Goal: Information Seeking & Learning: Learn about a topic

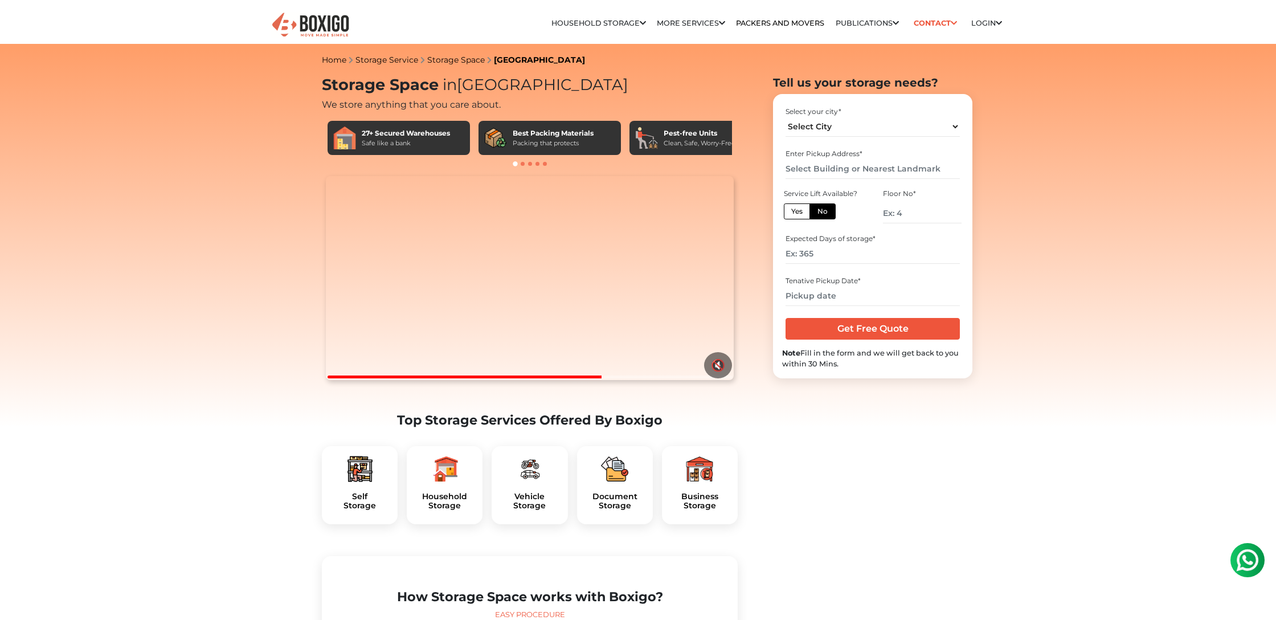
click at [326, 59] on link "Home" at bounding box center [334, 60] width 24 height 10
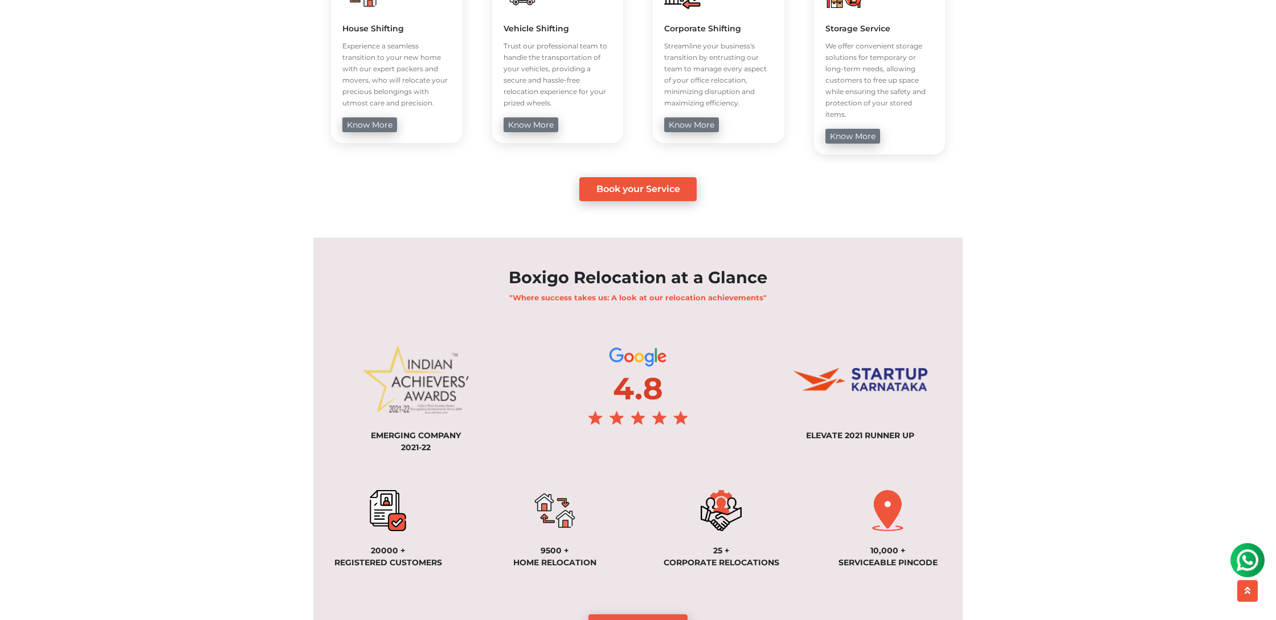
scroll to position [591, 0]
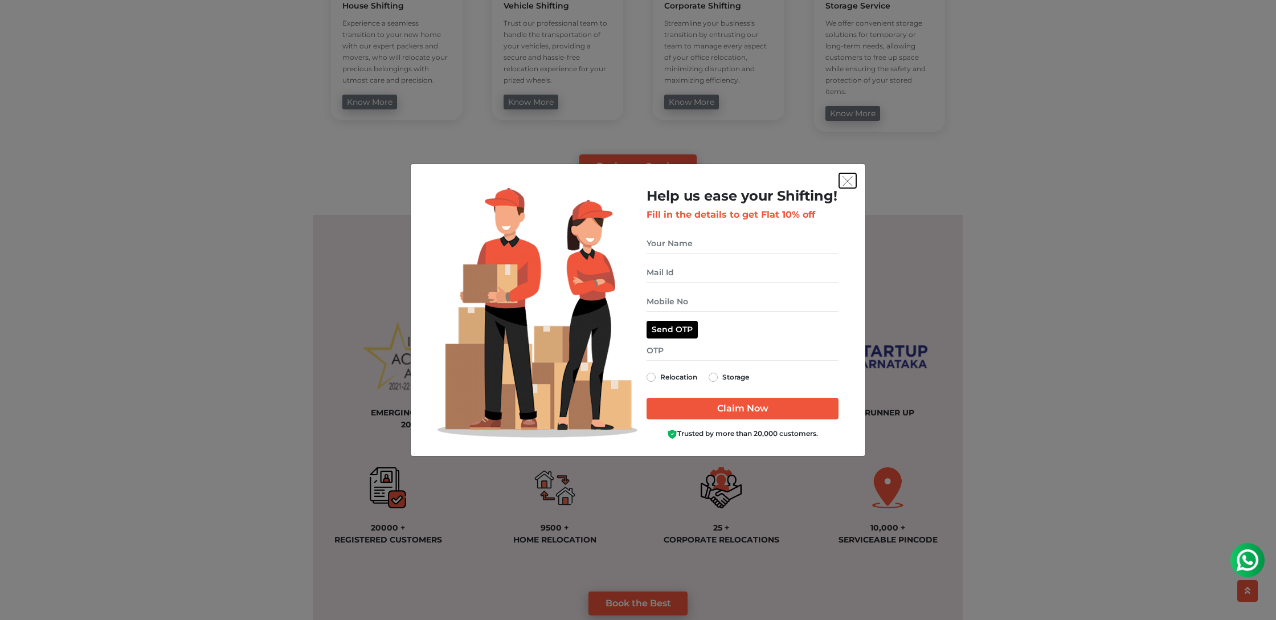
click at [845, 177] on img "get free quote dialog" at bounding box center [848, 181] width 10 height 10
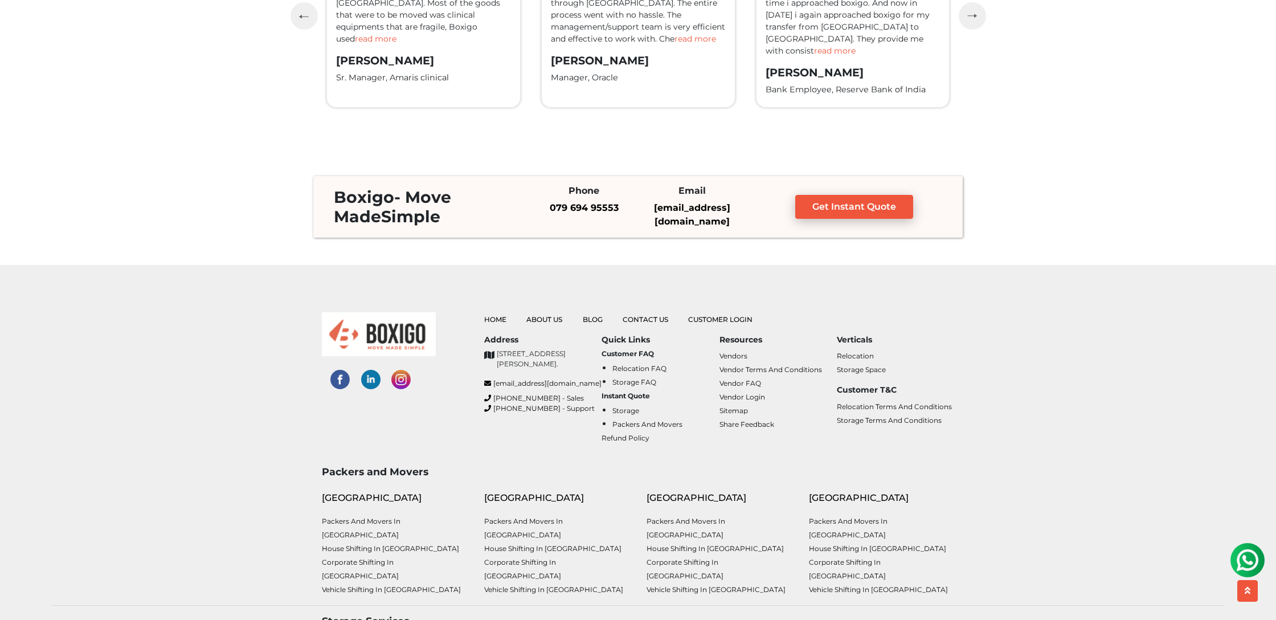
scroll to position [2849, 0]
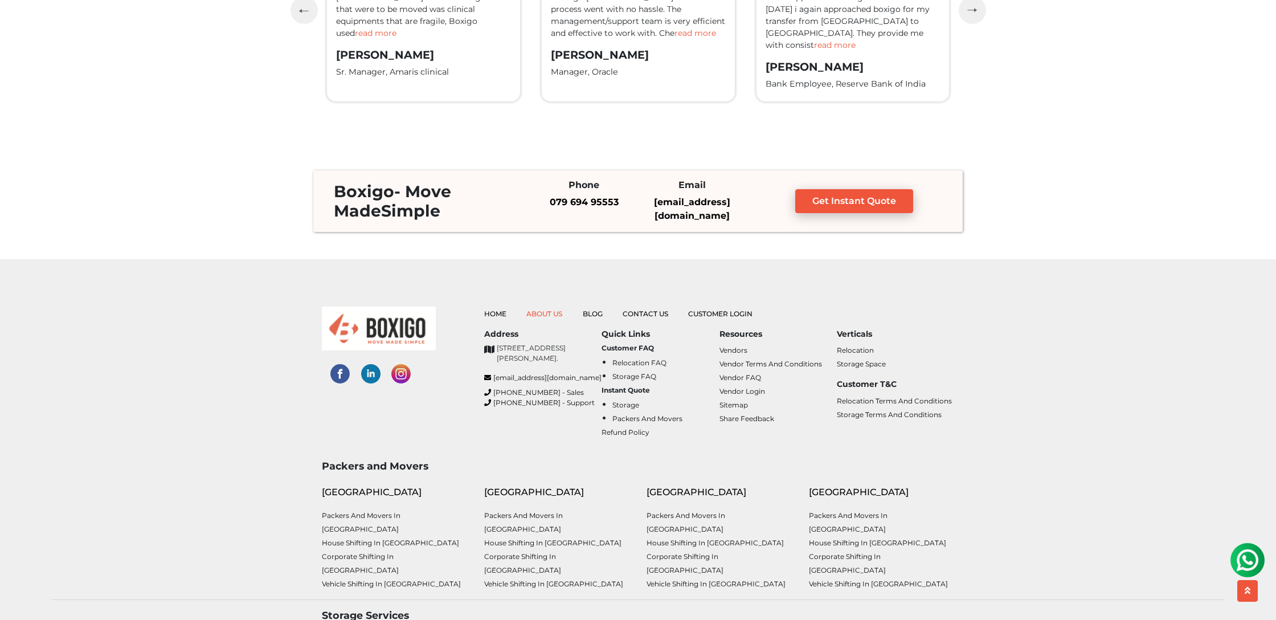
click at [557, 312] on link "About Us" at bounding box center [544, 313] width 36 height 9
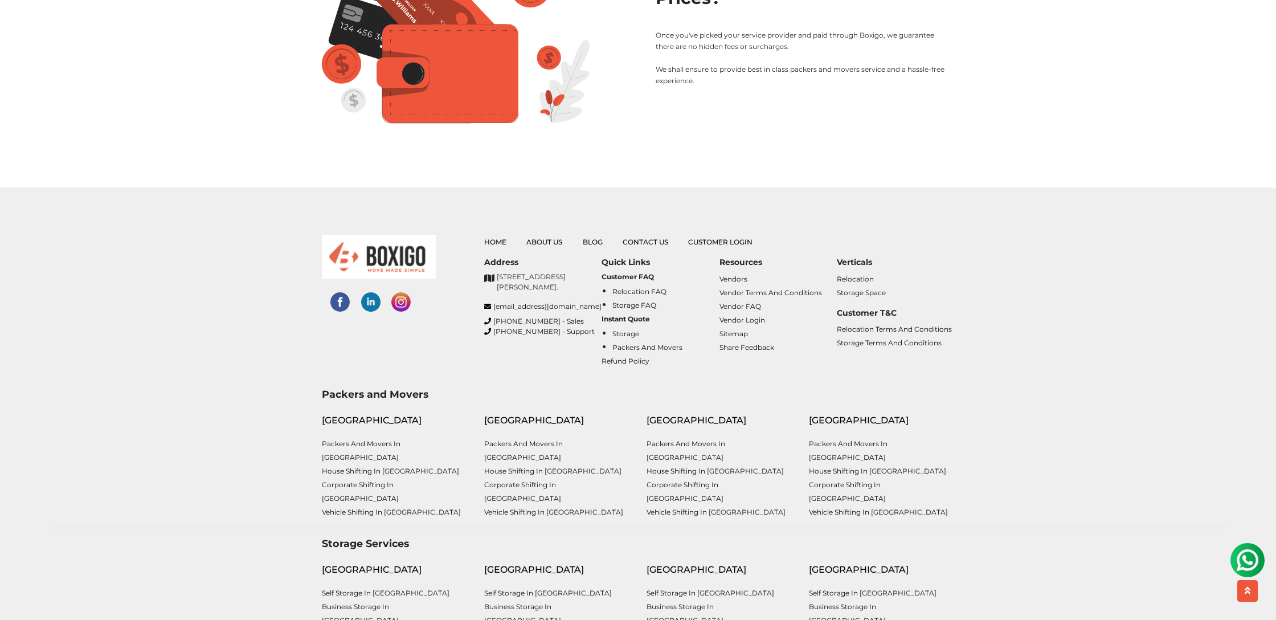
scroll to position [1713, 0]
click at [549, 237] on link "About Us" at bounding box center [544, 241] width 36 height 9
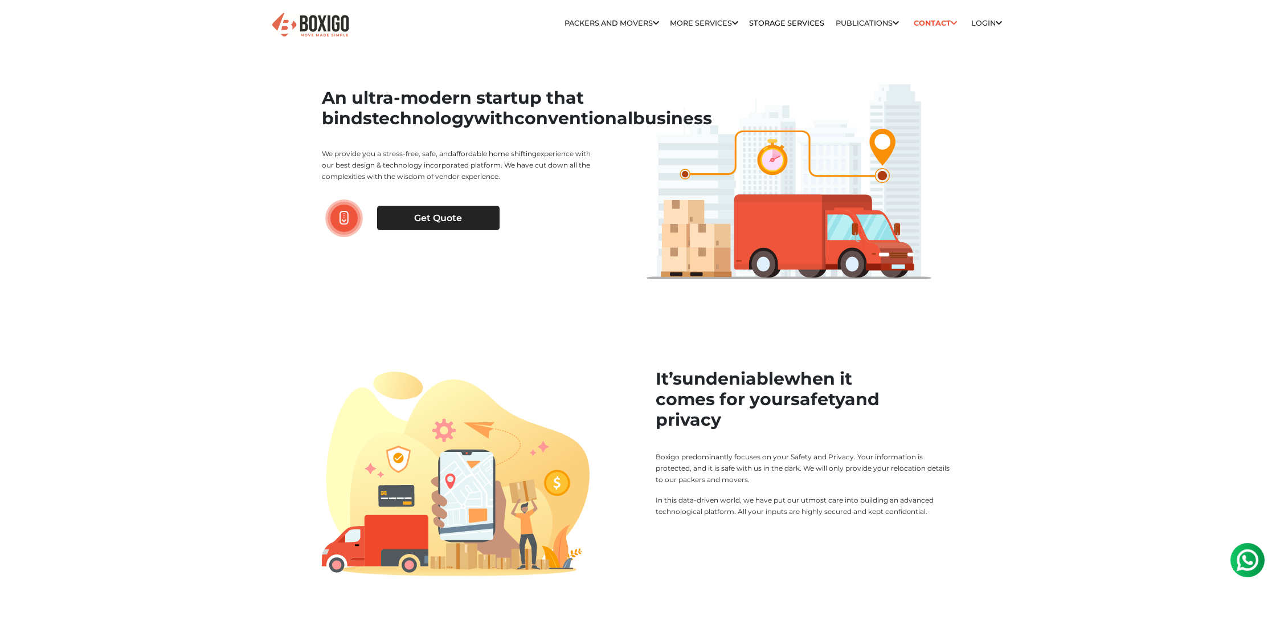
drag, startPoint x: 351, startPoint y: 101, endPoint x: 528, endPoint y: 201, distance: 203.3
click at [525, 200] on div "An ultra-modern startup that binds technology with conventional business We pro…" at bounding box center [476, 150] width 308 height 162
drag, startPoint x: 664, startPoint y: 375, endPoint x: 733, endPoint y: 441, distance: 95.1
click at [733, 441] on div "It’s undeniable when it comes for your safety and privacy Boxigo predominantly …" at bounding box center [805, 443] width 299 height 149
click at [807, 461] on p "Boxigo predominantly focuses on your Safety and Privacy. Your information is pr…" at bounding box center [805, 468] width 299 height 34
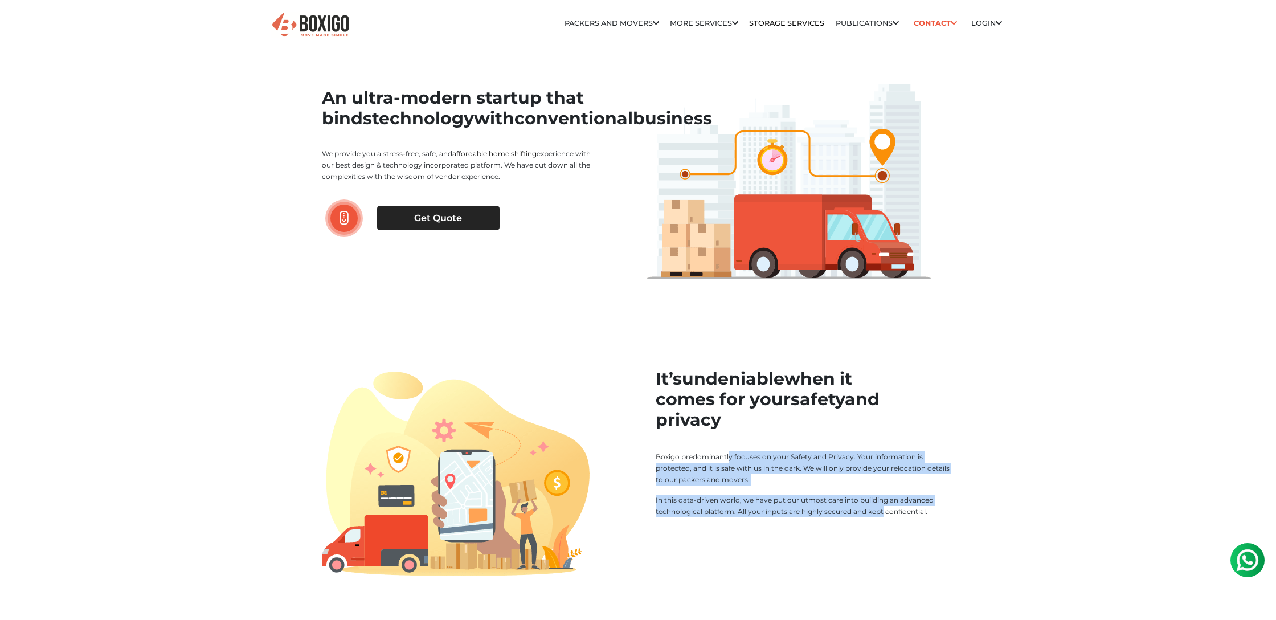
drag, startPoint x: 687, startPoint y: 458, endPoint x: 842, endPoint y: 516, distance: 165.3
click at [842, 516] on div "It’s undeniable when it comes for your safety and privacy Boxigo predominantly …" at bounding box center [805, 443] width 299 height 149
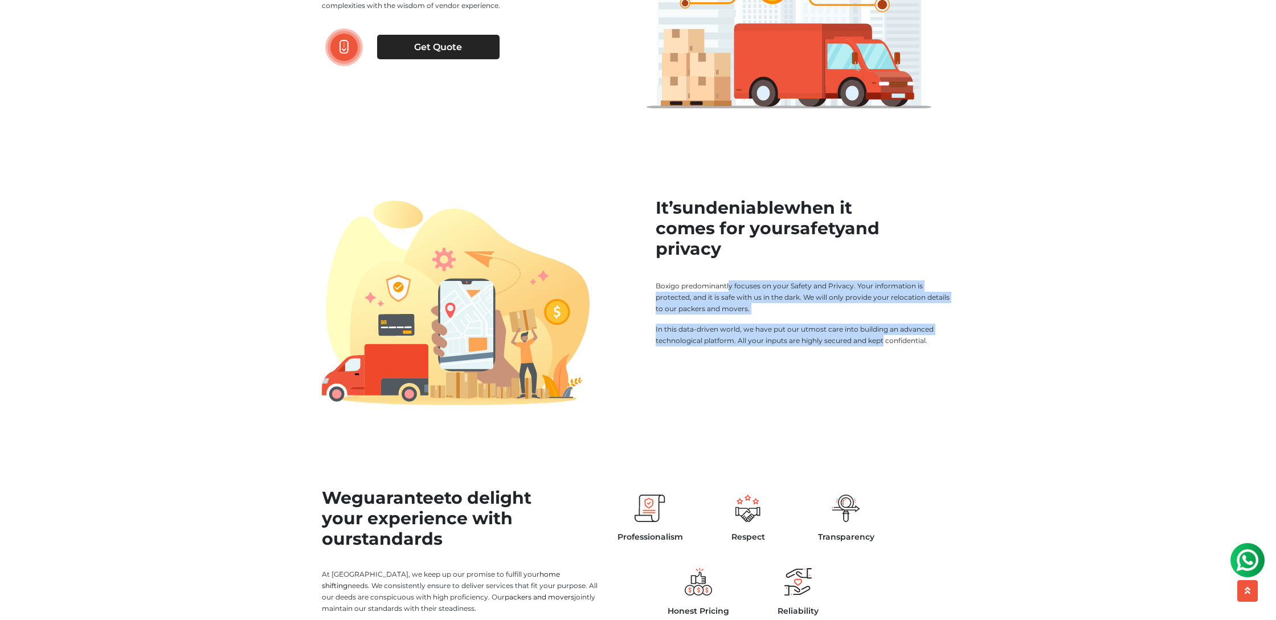
scroll to position [240, 0]
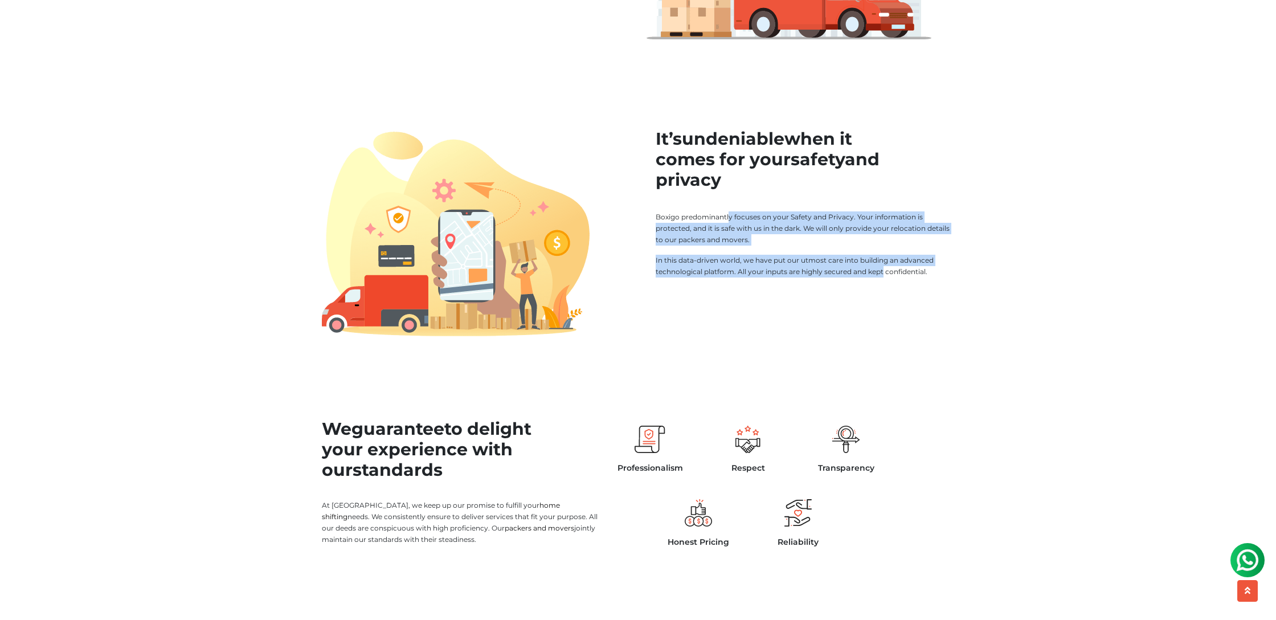
drag, startPoint x: 367, startPoint y: 431, endPoint x: 447, endPoint y: 505, distance: 108.9
click at [443, 505] on div "We guarantee to delight your experience with our standards At Boxigo, we keep u…" at bounding box center [476, 486] width 308 height 173
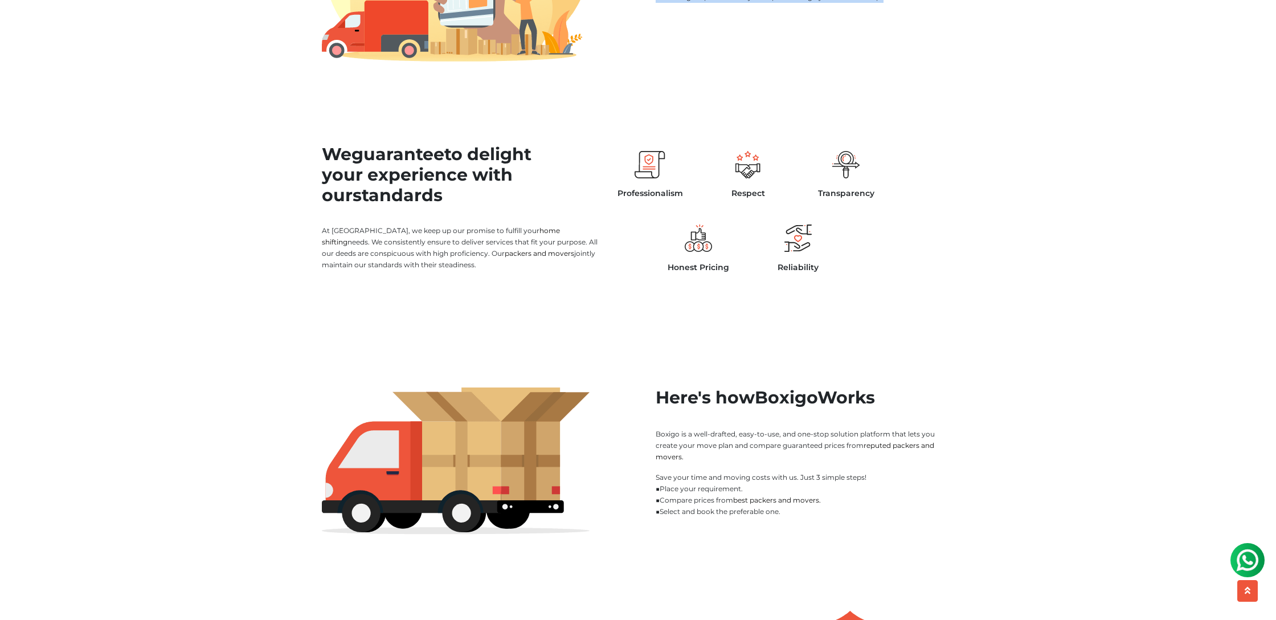
scroll to position [515, 0]
drag, startPoint x: 667, startPoint y: 393, endPoint x: 840, endPoint y: 497, distance: 202.2
click at [762, 501] on div "Here's how Boxigo Works Boxigo is a well-drafted, easy-to-use, and one-stop sol…" at bounding box center [805, 452] width 299 height 130
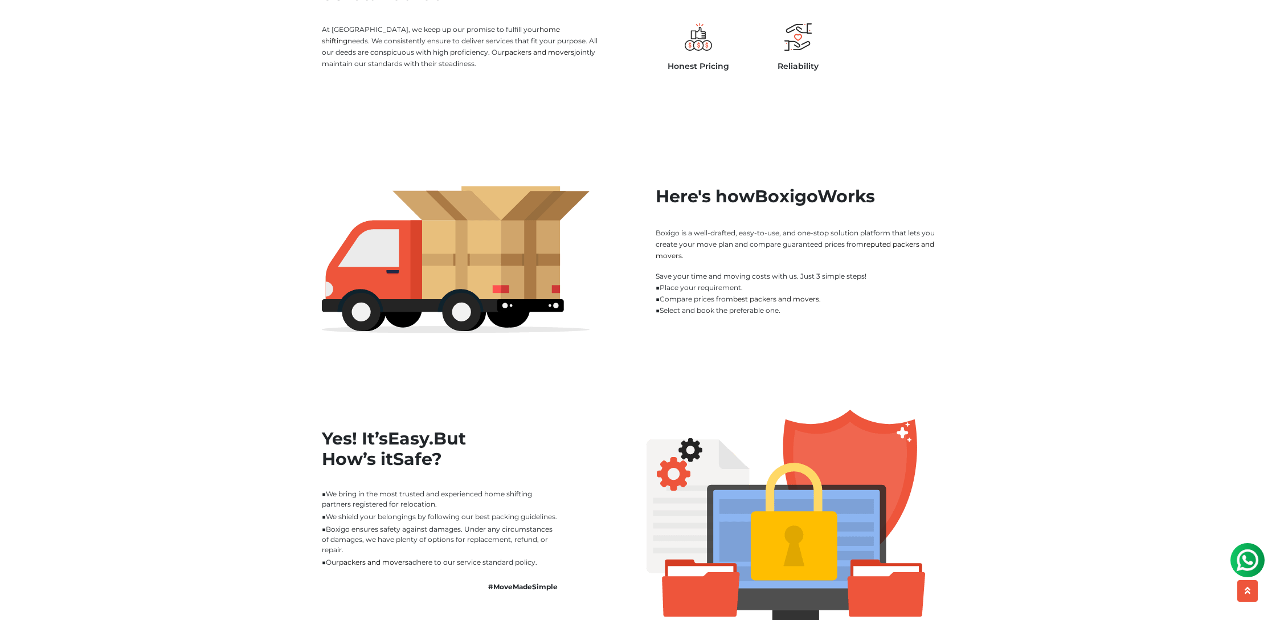
scroll to position [734, 0]
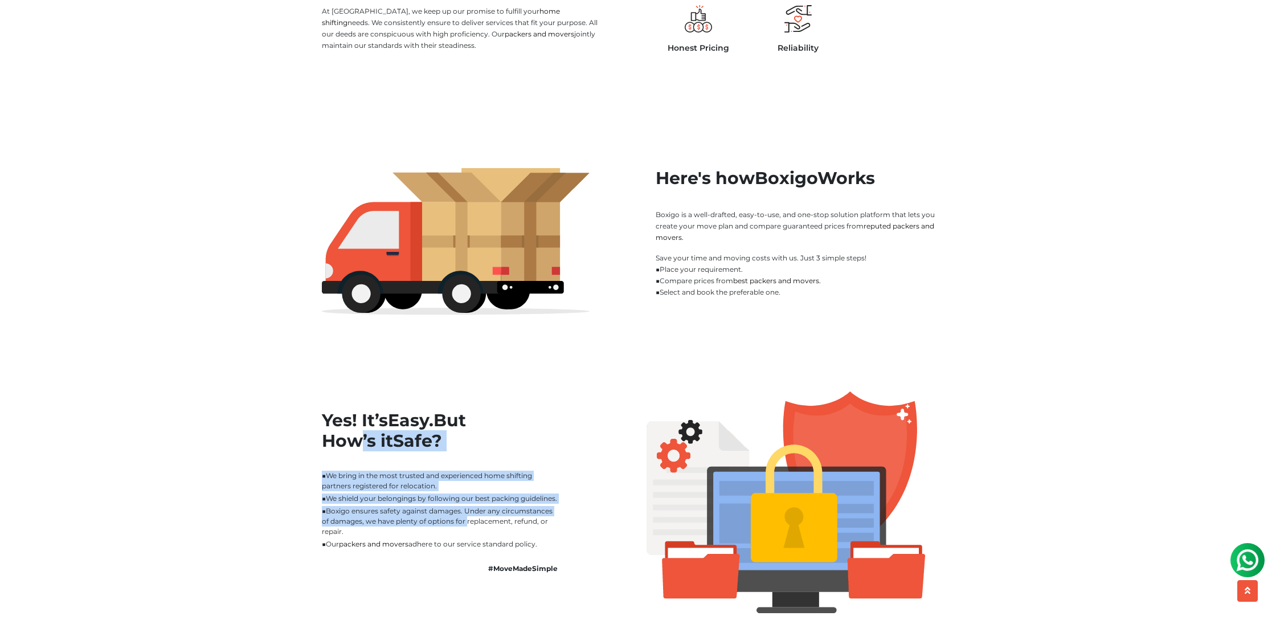
drag, startPoint x: 357, startPoint y: 437, endPoint x: 508, endPoint y: 530, distance: 177.3
click at [487, 530] on div "Yes! It’s Easy. But How’s it Safe? ■ We bring in the most trusted and experienc…" at bounding box center [476, 482] width 308 height 183
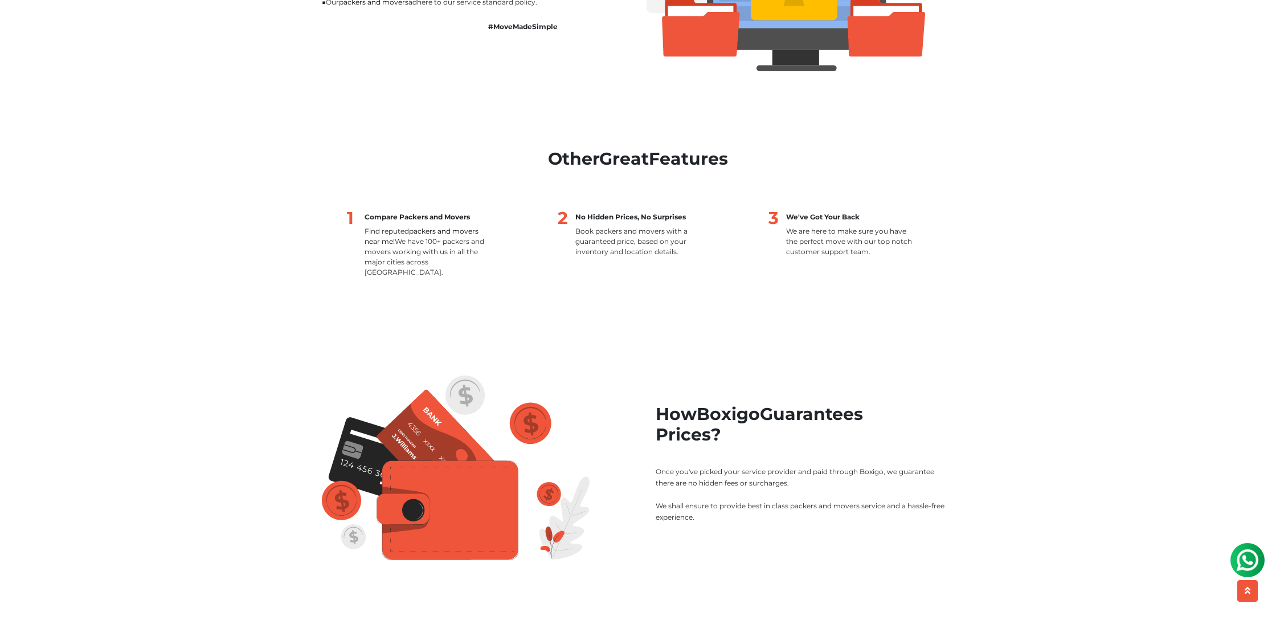
scroll to position [1283, 0]
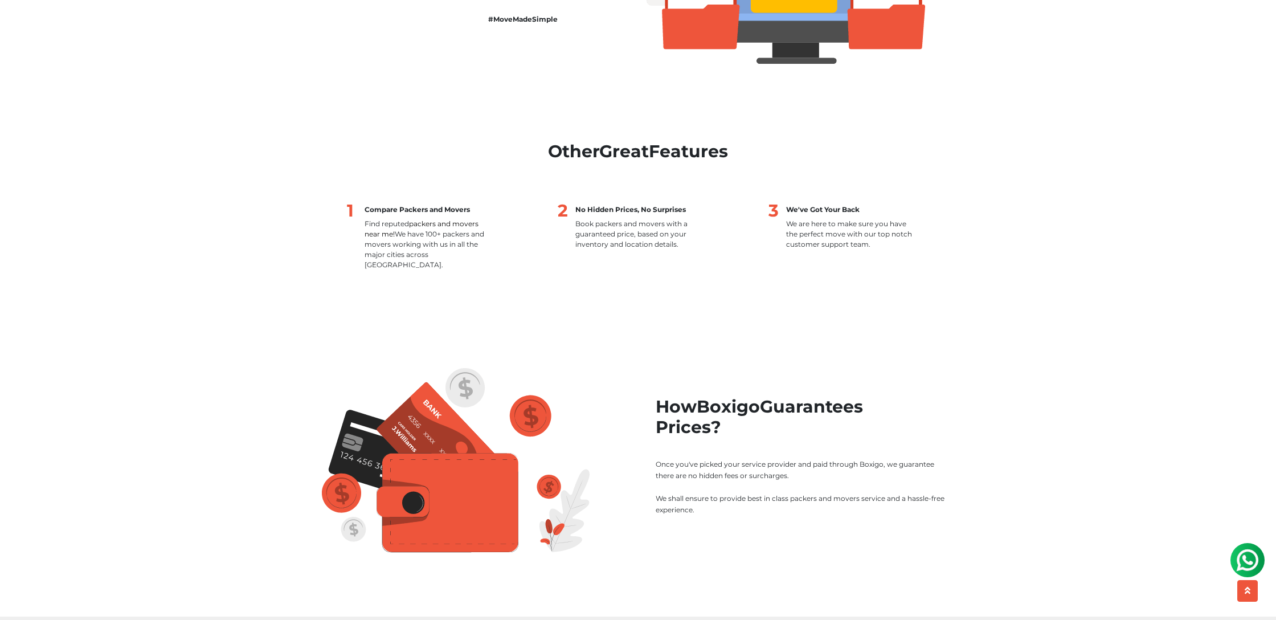
drag, startPoint x: 384, startPoint y: 203, endPoint x: 858, endPoint y: 305, distance: 484.9
click at [851, 258] on section "Other Great Features Compare Packers and Movers Find reputed packers and movers…" at bounding box center [637, 210] width 649 height 138
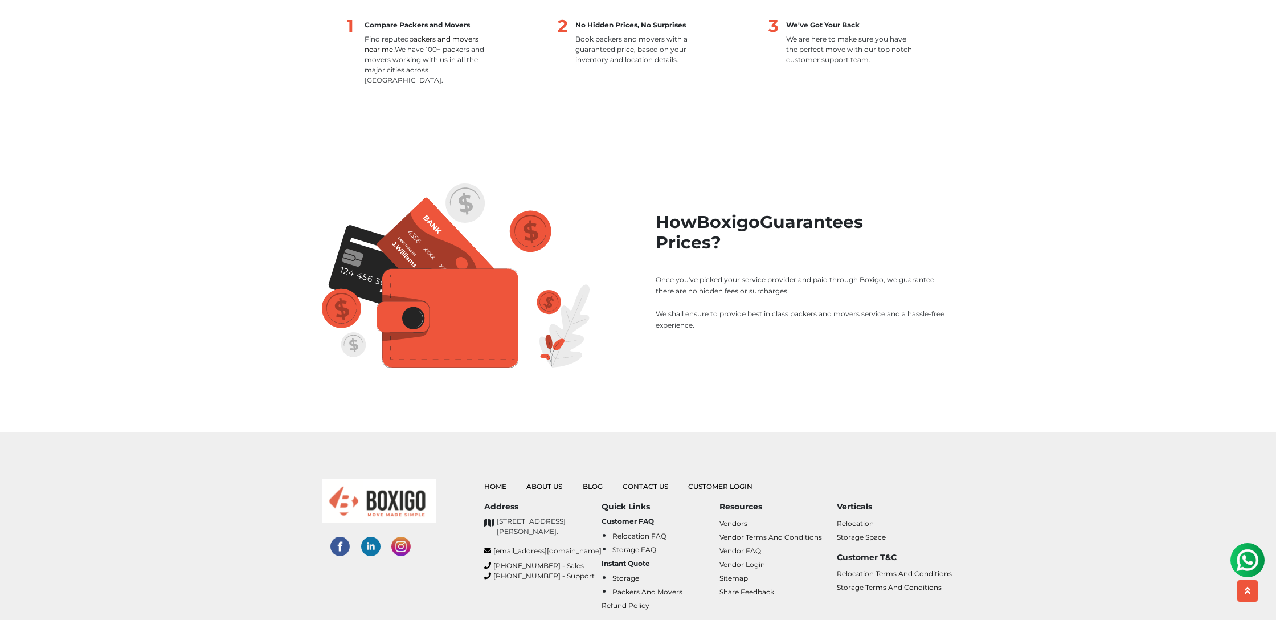
scroll to position [1472, 0]
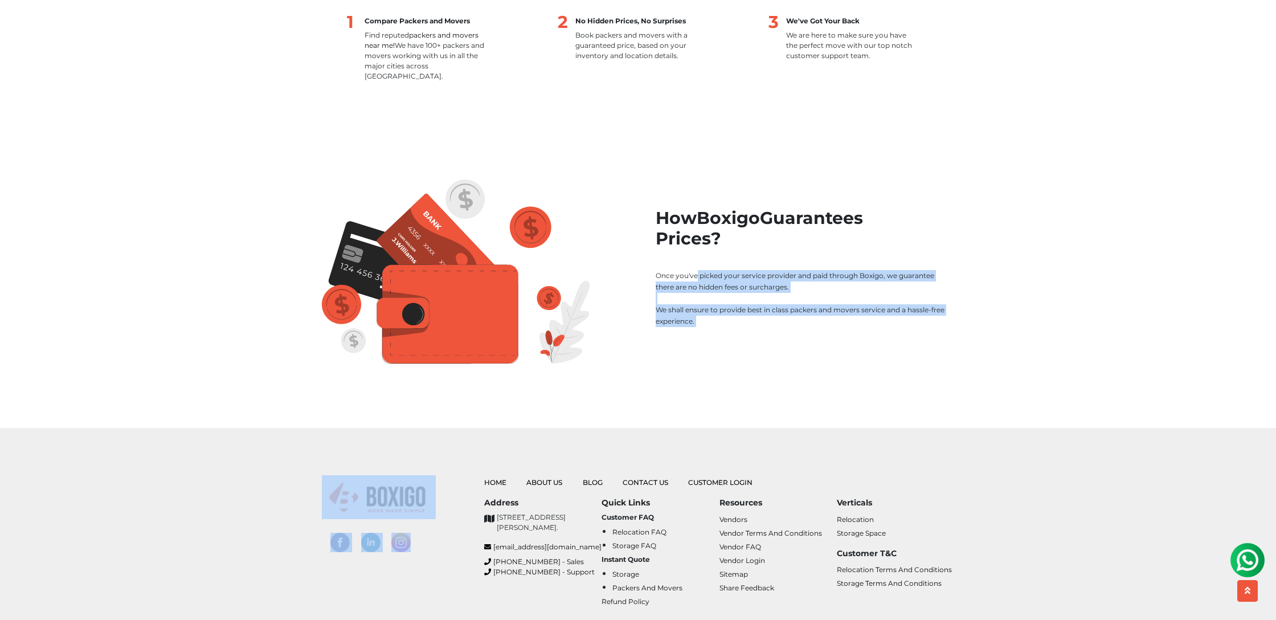
drag, startPoint x: 755, startPoint y: 309, endPoint x: 868, endPoint y: 399, distance: 144.2
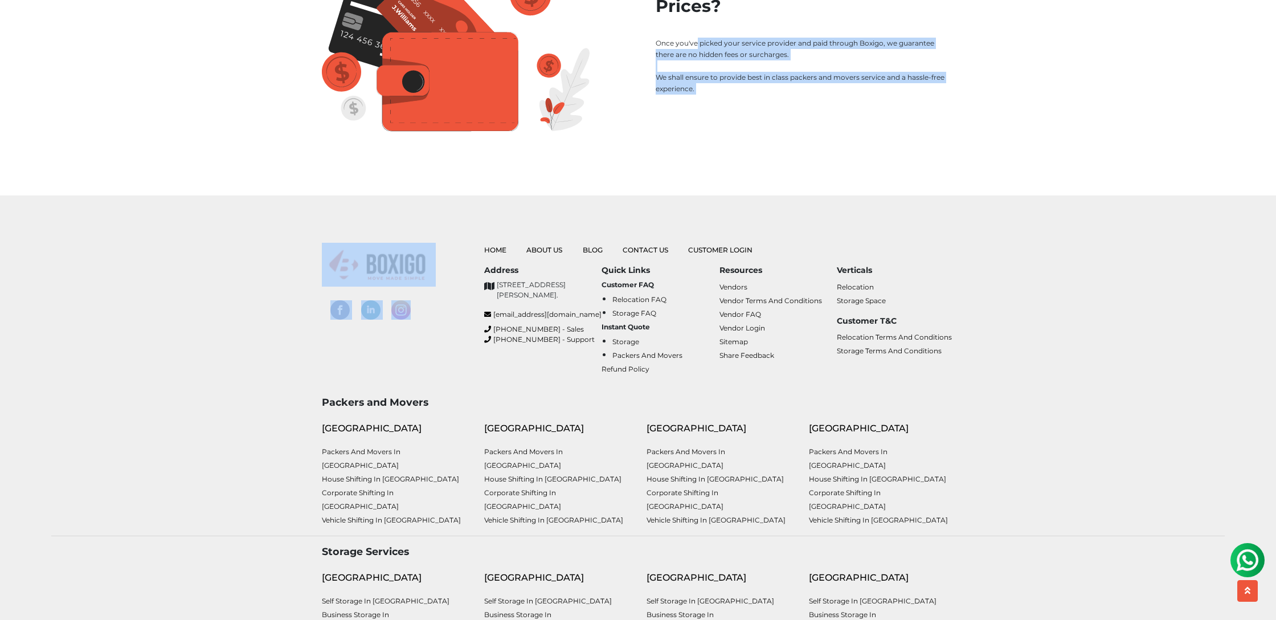
scroll to position [1705, 0]
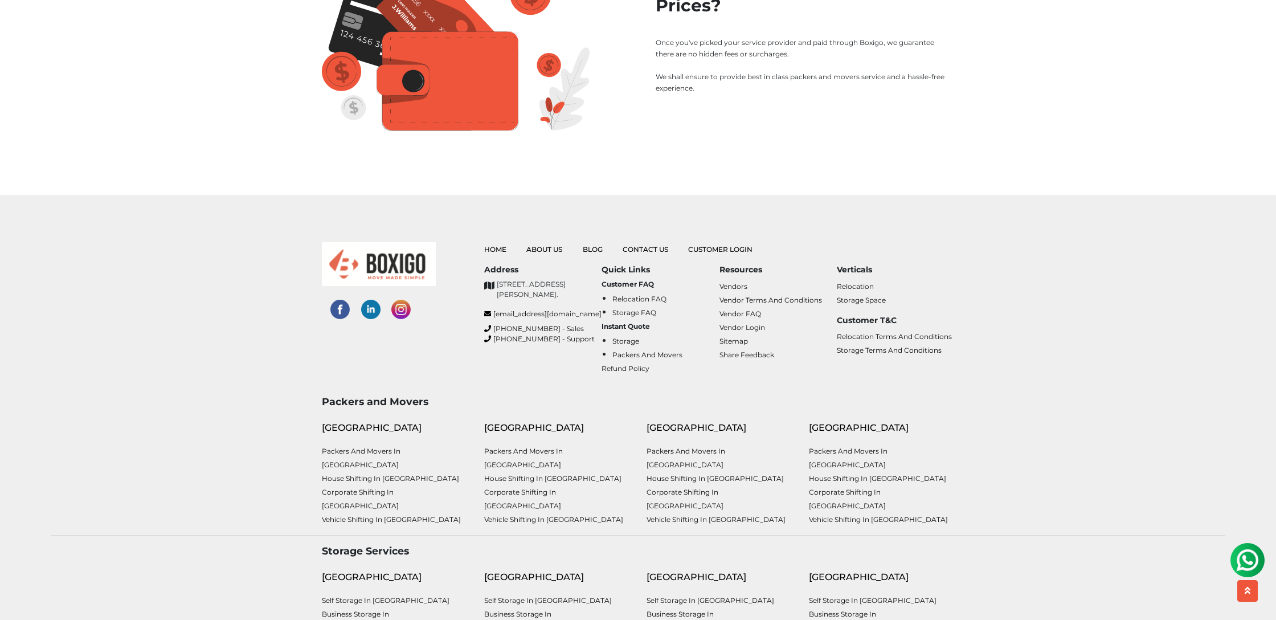
drag, startPoint x: 284, startPoint y: 324, endPoint x: 310, endPoint y: 321, distance: 26.4
click at [285, 324] on div "Home About Us Blog Contact Us Customer Login Address support@boxigo.in +91-796 …" at bounding box center [638, 295] width 1191 height 201
click at [365, 301] on img at bounding box center [370, 309] width 19 height 19
